Goal: Book appointment/travel/reservation

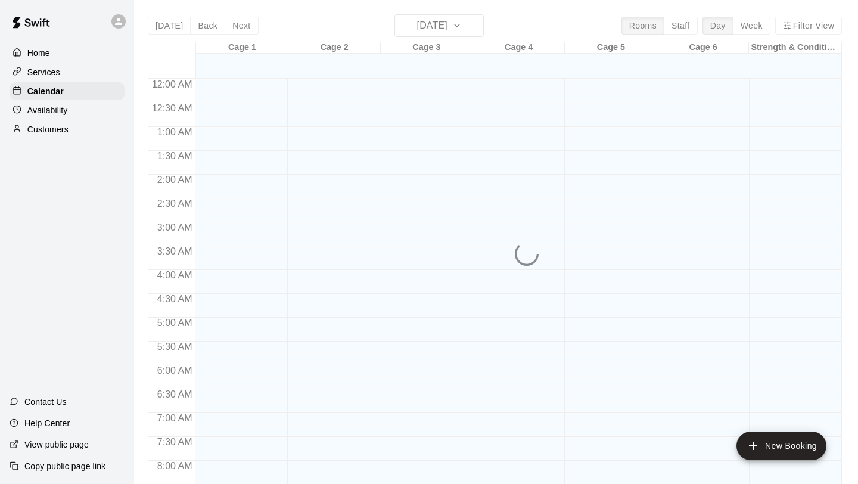
scroll to position [683, 0]
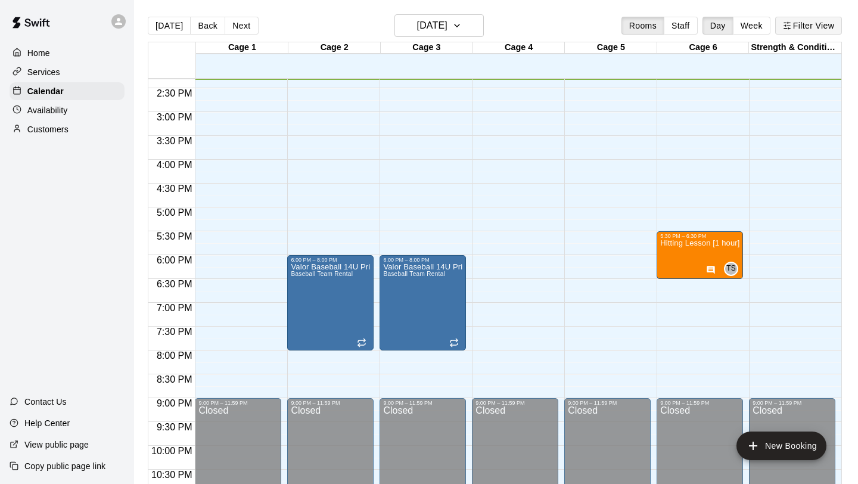
click at [802, 33] on button "Filter View" at bounding box center [809, 26] width 67 height 18
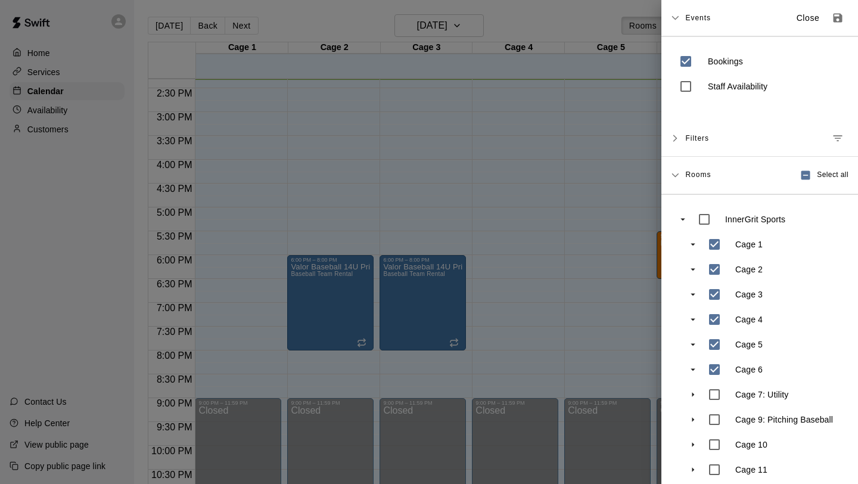
scroll to position [60, 0]
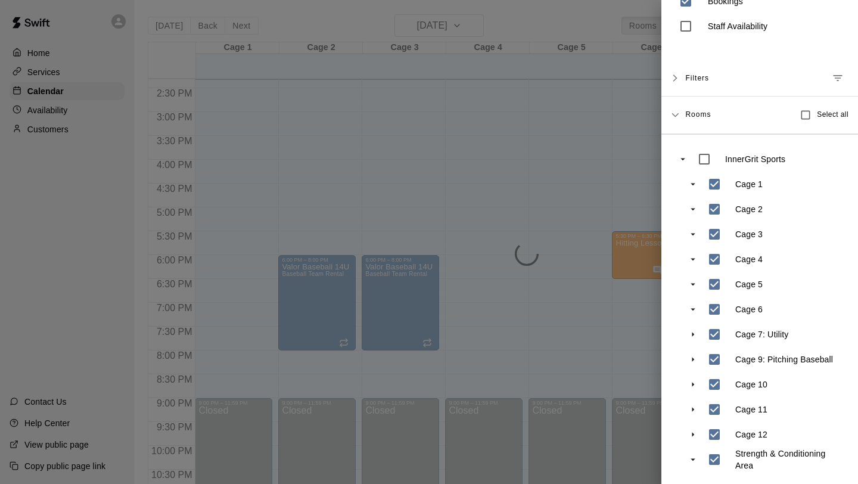
click at [635, 376] on div at bounding box center [429, 242] width 858 height 484
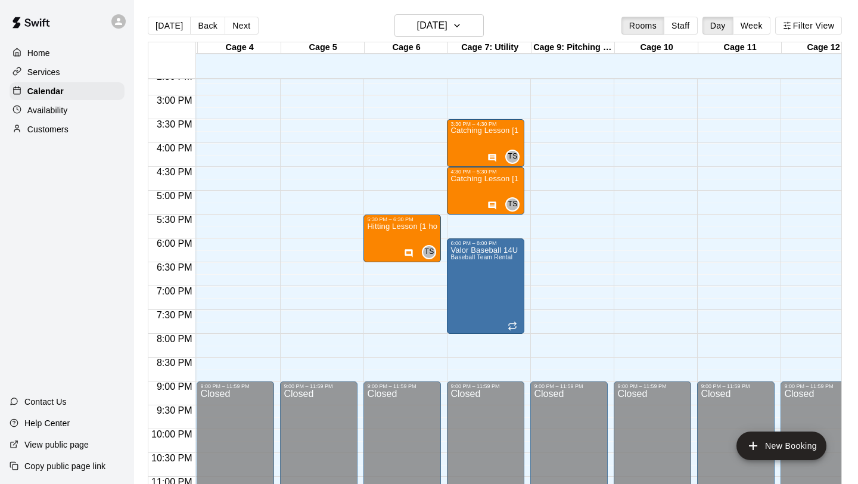
scroll to position [699, 143]
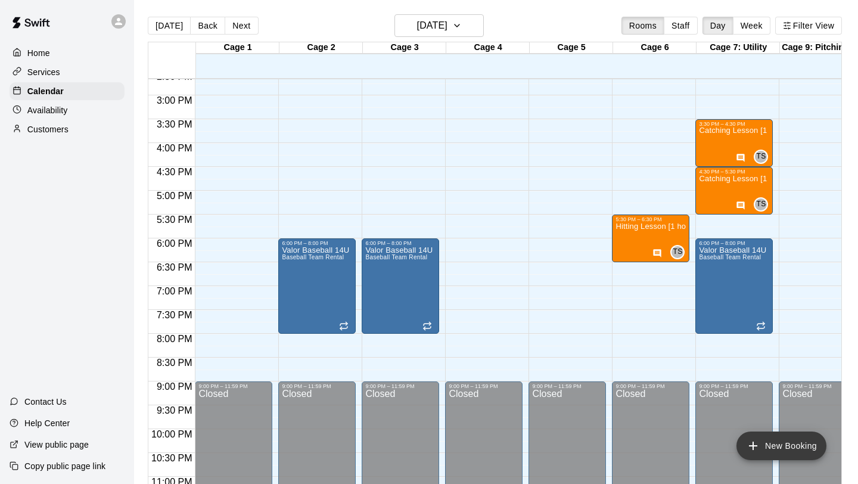
click at [773, 449] on button "New Booking" at bounding box center [782, 446] width 90 height 29
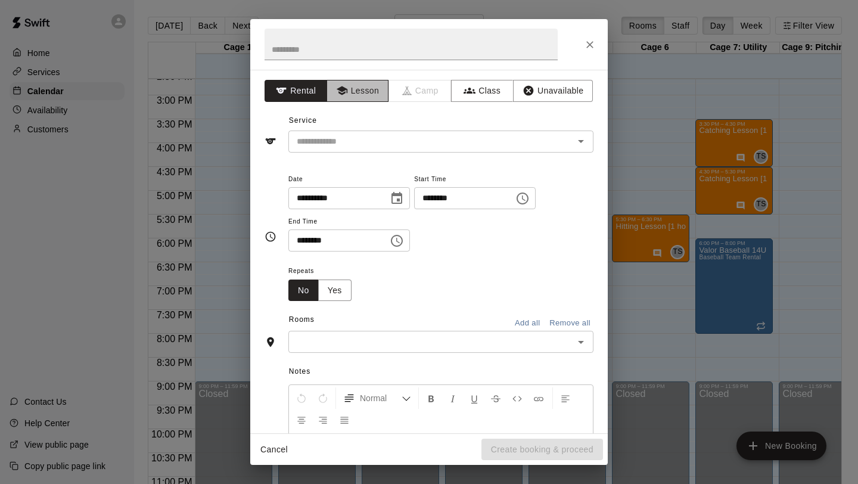
click at [367, 97] on button "Lesson" at bounding box center [358, 91] width 63 height 22
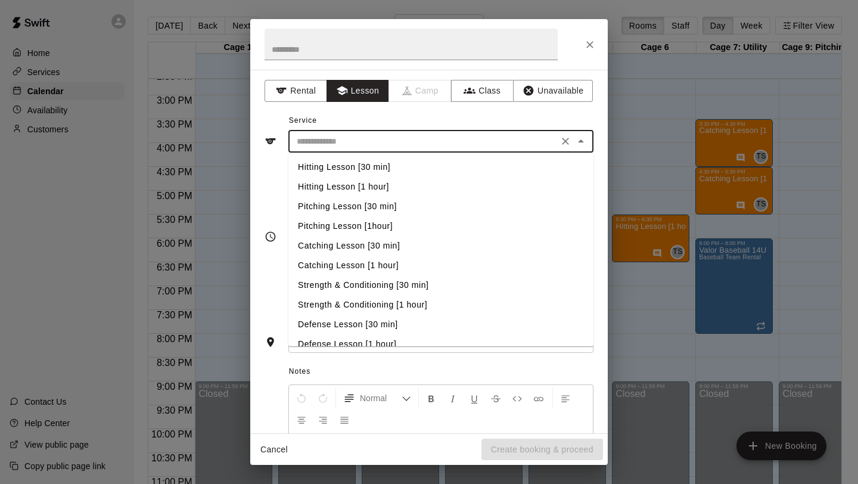
click at [349, 134] on input "text" at bounding box center [423, 141] width 263 height 15
click at [361, 166] on li "Hitting Lesson [30 min]" at bounding box center [441, 167] width 305 height 20
type input "**********"
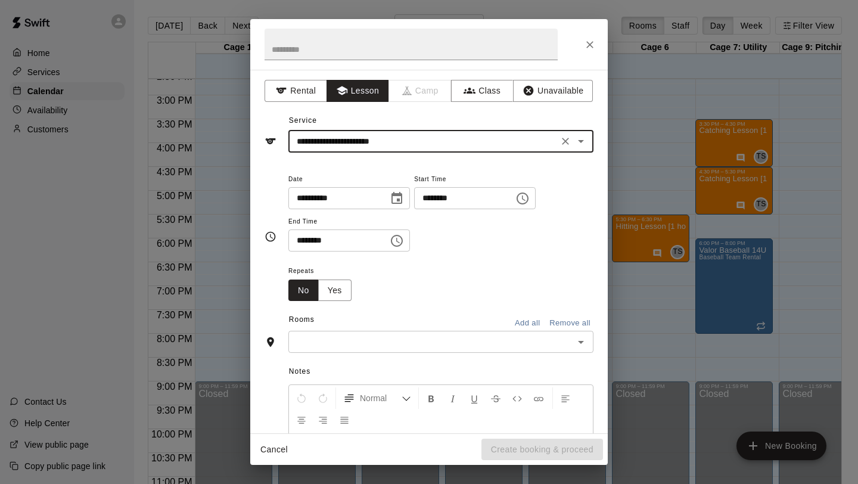
click at [529, 203] on icon "Choose time, selected time is 2:00 PM" at bounding box center [523, 199] width 12 height 12
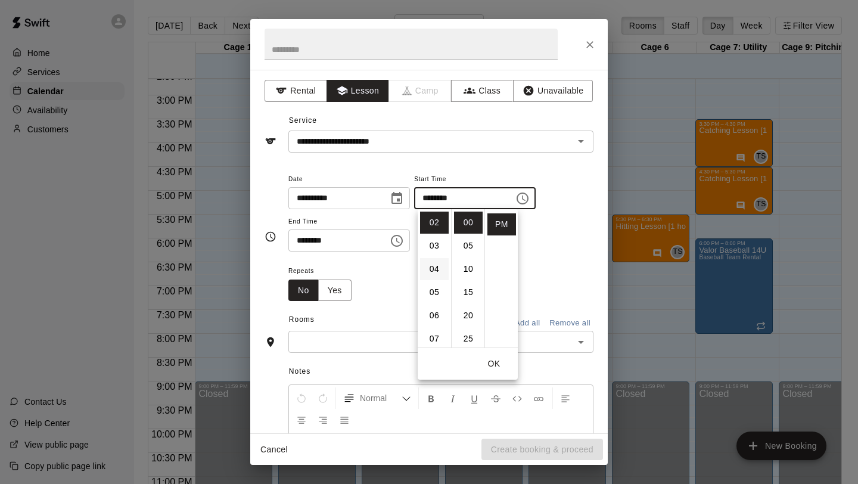
click at [436, 266] on li "04" at bounding box center [434, 269] width 29 height 22
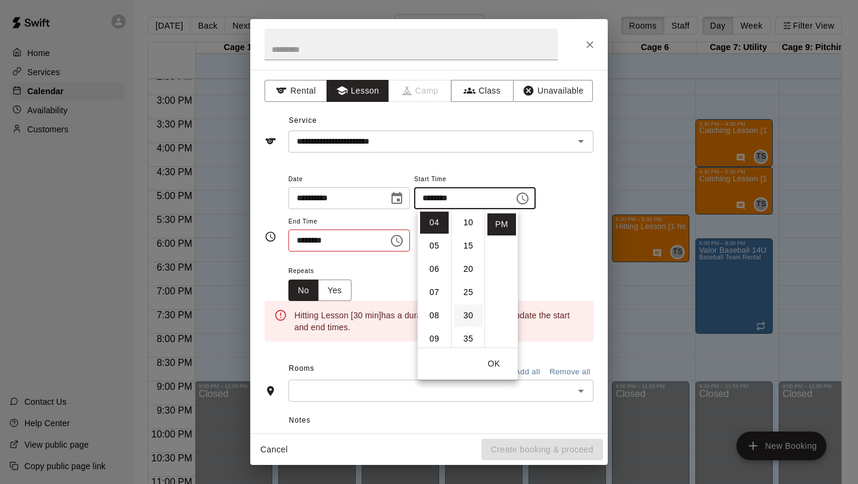
click at [470, 317] on li "30" at bounding box center [468, 316] width 29 height 22
type input "********"
click at [389, 273] on div "Repeats No Yes" at bounding box center [441, 282] width 305 height 38
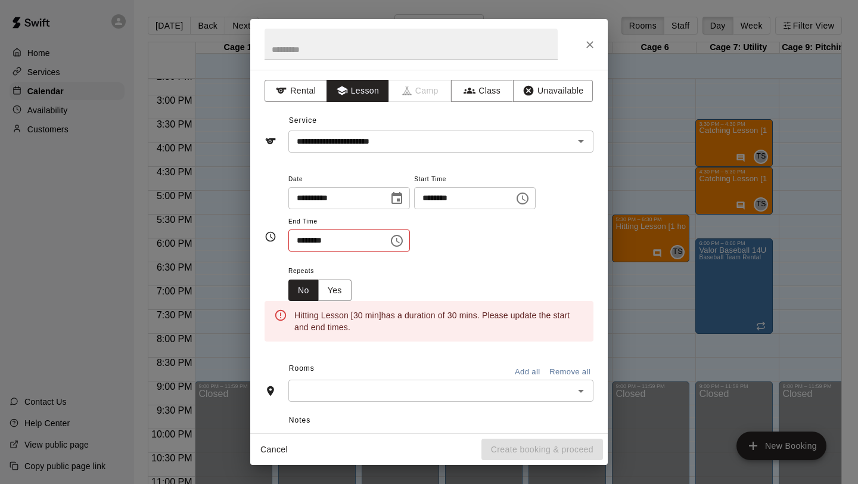
click at [404, 239] on icon "Choose time, selected time is 2:30 PM" at bounding box center [397, 241] width 14 height 14
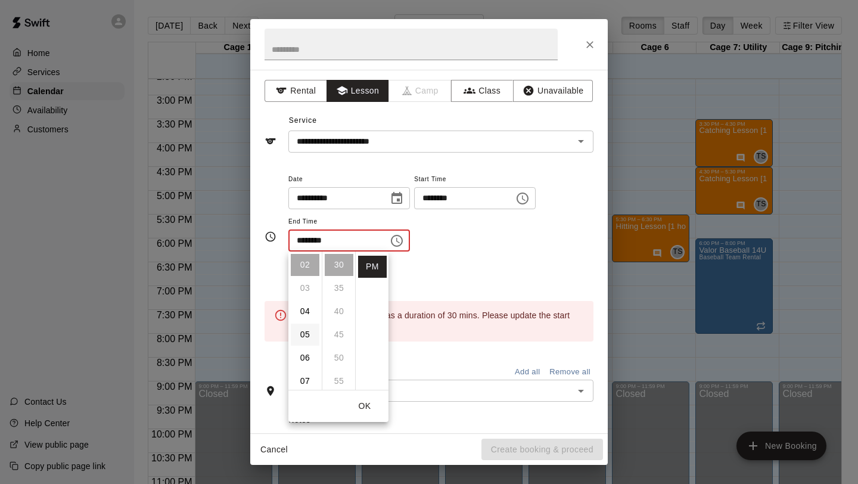
click at [304, 335] on li "05" at bounding box center [305, 335] width 29 height 22
click at [342, 269] on li "00" at bounding box center [339, 265] width 29 height 22
type input "********"
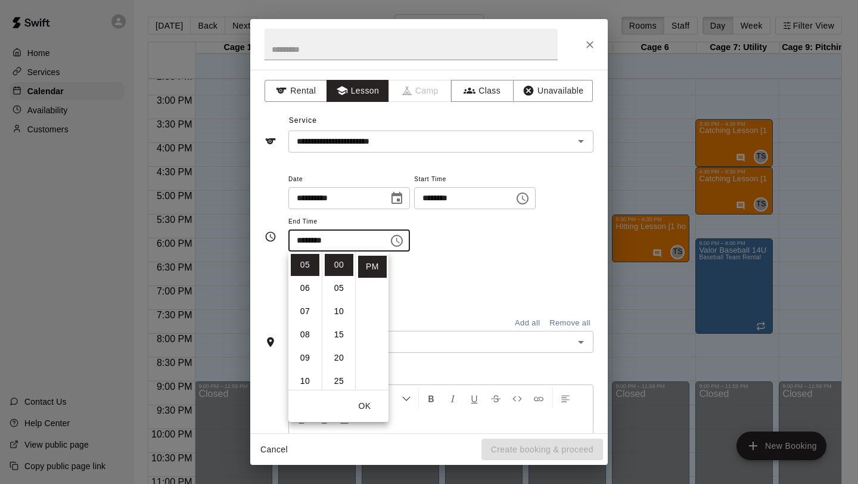
click at [455, 287] on div "Repeats No Yes" at bounding box center [441, 282] width 305 height 38
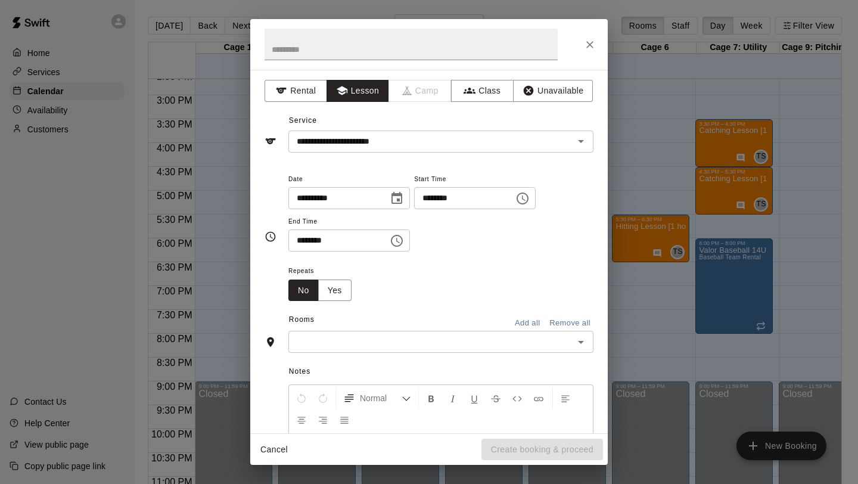
click at [414, 342] on input "text" at bounding box center [431, 341] width 278 height 15
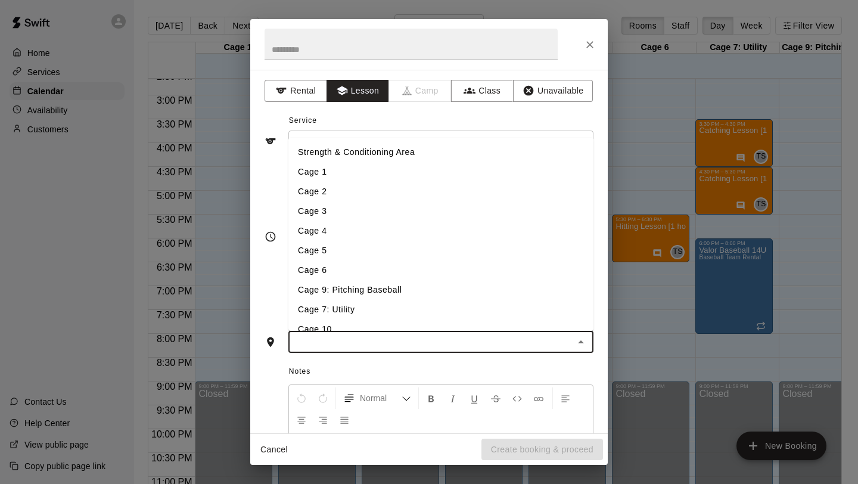
click at [384, 255] on li "Cage 5" at bounding box center [441, 251] width 305 height 20
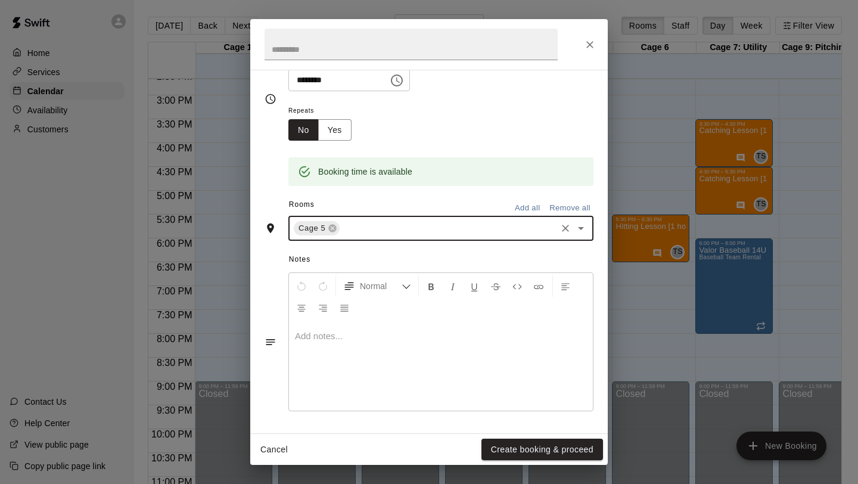
click at [374, 351] on div at bounding box center [441, 365] width 304 height 89
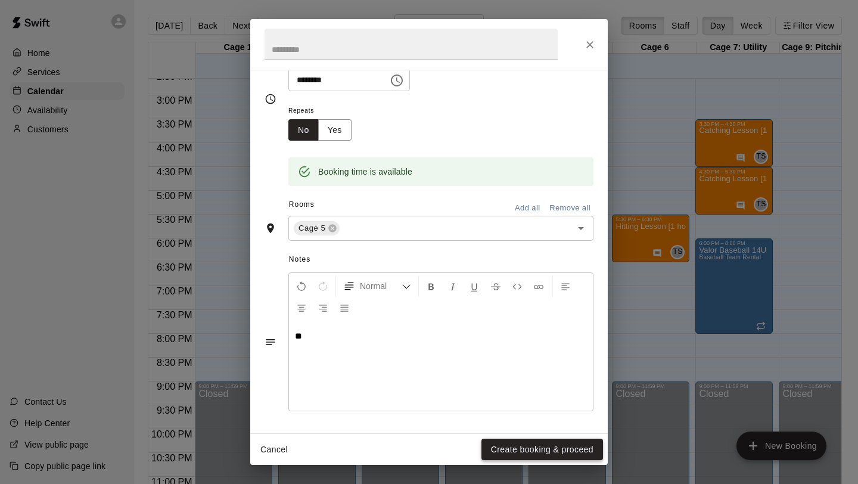
click at [562, 454] on button "Create booking & proceed" at bounding box center [543, 450] width 122 height 22
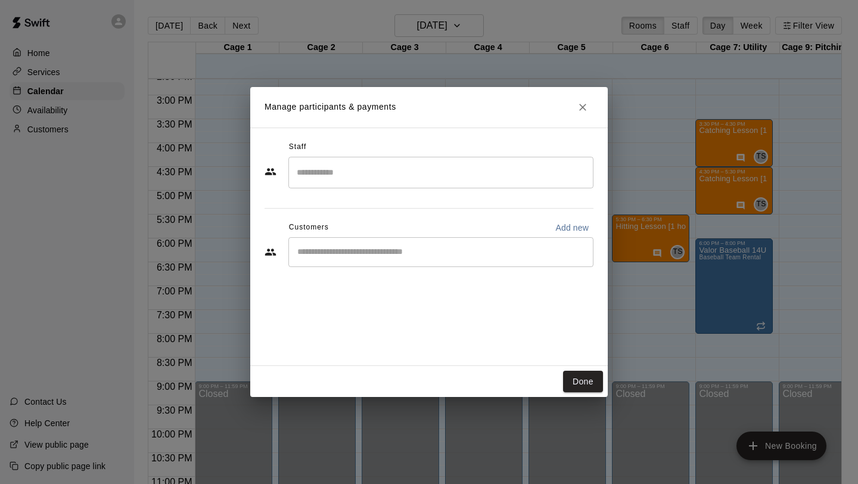
click at [345, 173] on input "Search staff" at bounding box center [441, 172] width 294 height 21
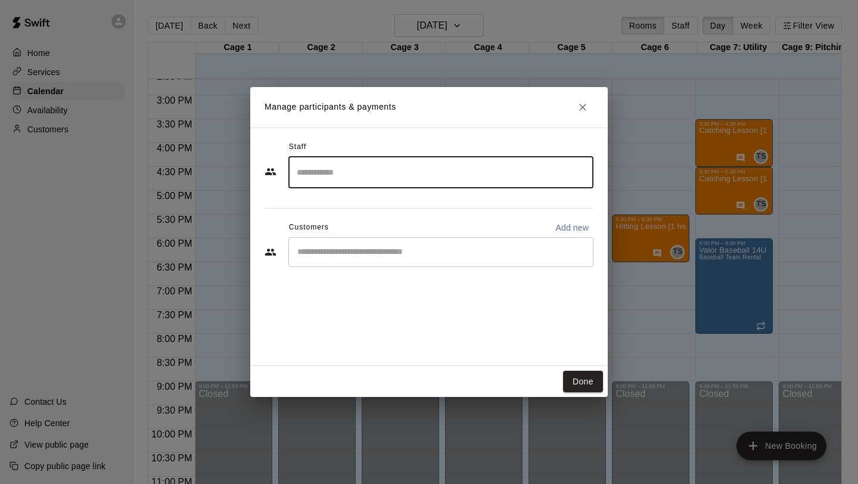
click at [399, 179] on input "Search staff" at bounding box center [441, 172] width 294 height 21
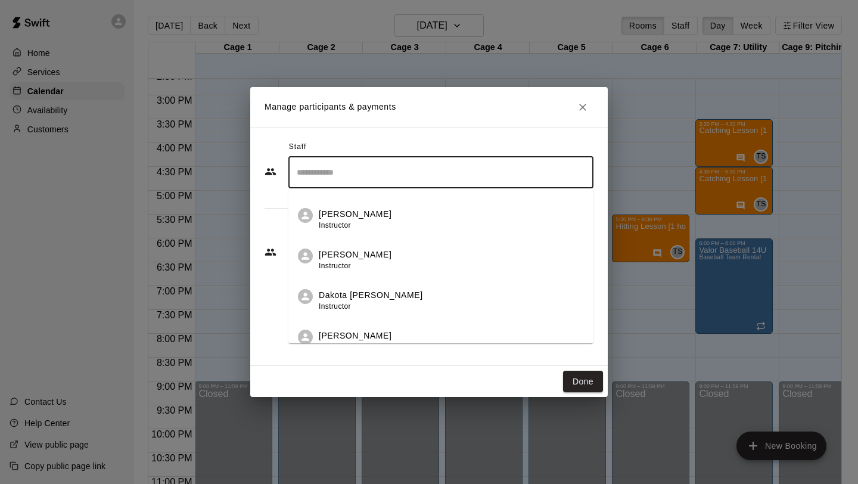
click at [373, 293] on p "Dakota [PERSON_NAME]" at bounding box center [371, 295] width 104 height 13
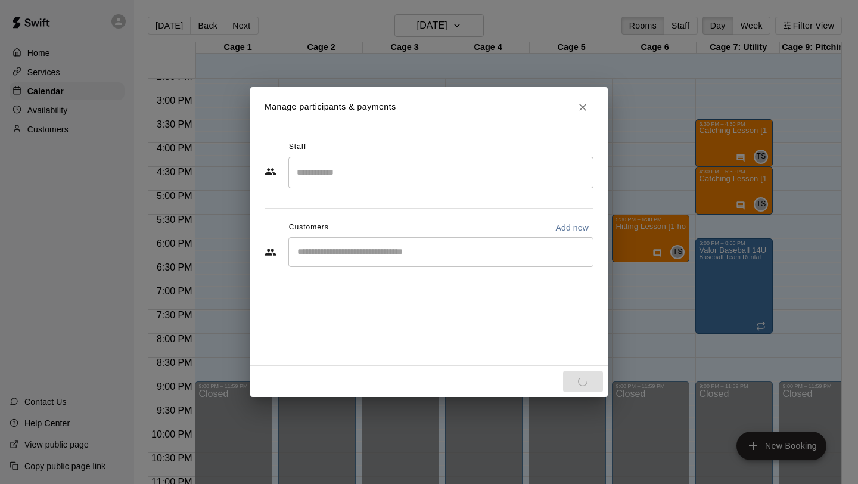
click at [373, 345] on div "Staff ​ Customers Add new ​" at bounding box center [429, 247] width 358 height 238
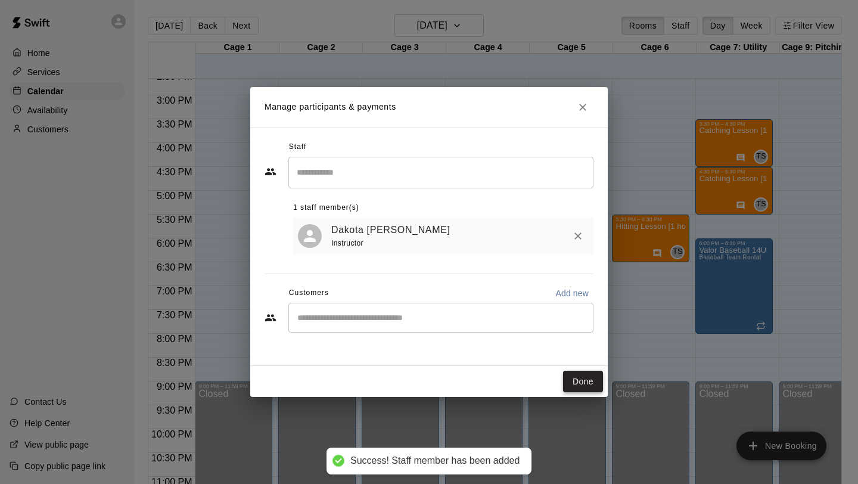
click at [581, 383] on button "Done" at bounding box center [583, 382] width 40 height 22
